Goal: Information Seeking & Learning: Learn about a topic

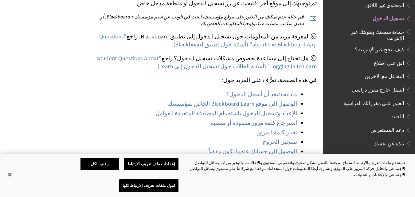
scroll to position [179, 0]
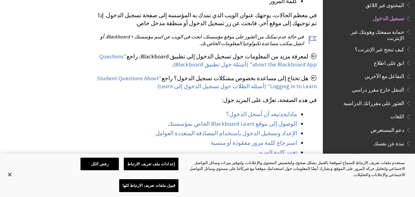
click at [391, 16] on span "تسجيل الدخول" at bounding box center [389, 18] width 32 height 8
click at [399, 14] on span "تسجيل الدخول" at bounding box center [389, 18] width 32 height 8
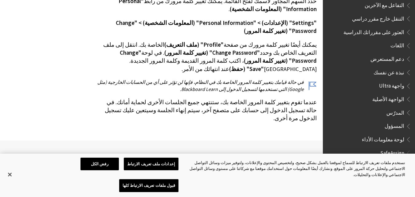
scroll to position [1825, 0]
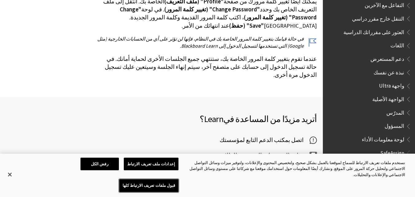
click at [119, 185] on button "قبول ملفات تعريف الارتباط كلها" at bounding box center [148, 185] width 59 height 13
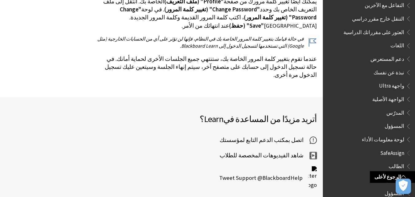
click at [406, 121] on span "Book outline for Blackboard Learn Help" at bounding box center [408, 125] width 6 height 8
click at [409, 108] on span "Book outline for Blackboard Learn Help" at bounding box center [408, 112] width 6 height 8
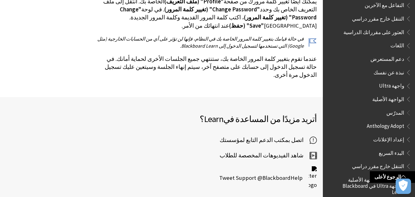
click at [398, 122] on span "Anthology Adopt" at bounding box center [372, 126] width 79 height 10
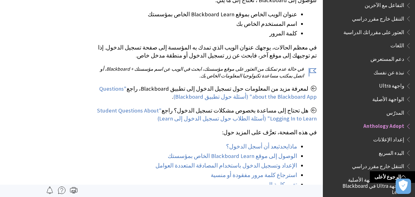
scroll to position [130, 0]
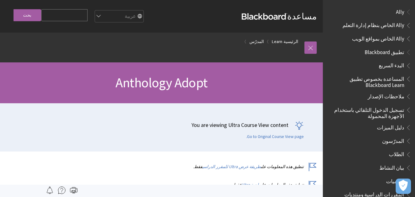
scroll to position [466, 0]
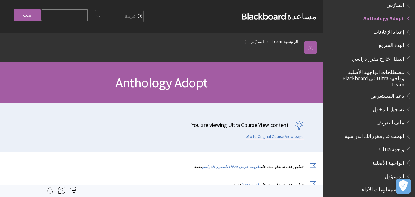
click at [394, 40] on span "البدء السريع" at bounding box center [392, 44] width 26 height 8
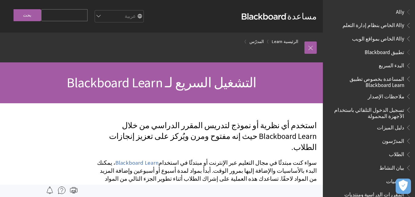
scroll to position [493, 0]
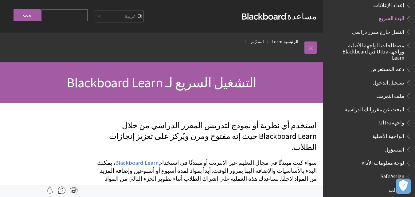
click at [400, 64] on span "دعم المستعرض" at bounding box center [388, 68] width 34 height 8
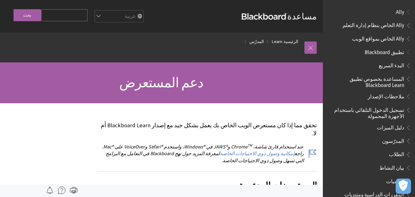
scroll to position [537, 0]
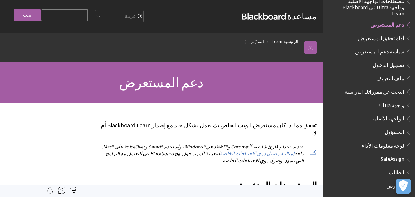
click at [403, 60] on span "تسجيل الدخول" at bounding box center [389, 64] width 32 height 8
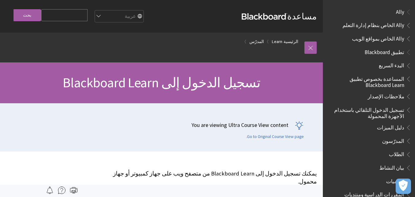
scroll to position [514, 0]
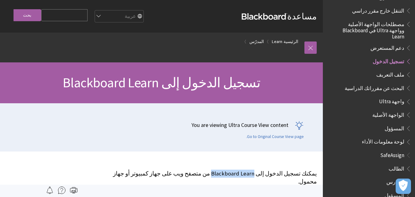
drag, startPoint x: 270, startPoint y: 173, endPoint x: 234, endPoint y: 170, distance: 36.5
click at [229, 170] on p "يمكنك تسجيل الدخول إلى Blackboard Learn من متصفح ويب على جهاز كمبيوتر أو جهاز م…" at bounding box center [207, 178] width 220 height 16
copy p "Blackboard Learn"
